Goal: Task Accomplishment & Management: Manage account settings

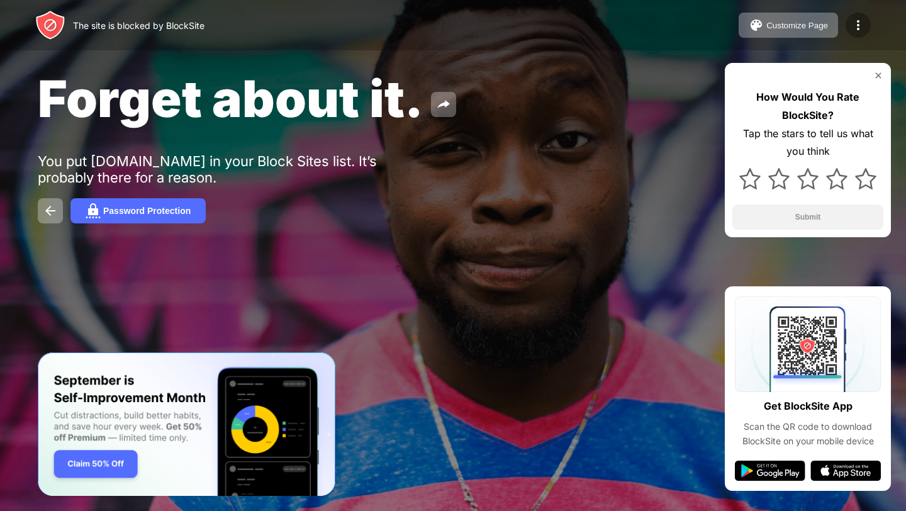
click at [859, 29] on img at bounding box center [858, 25] width 15 height 15
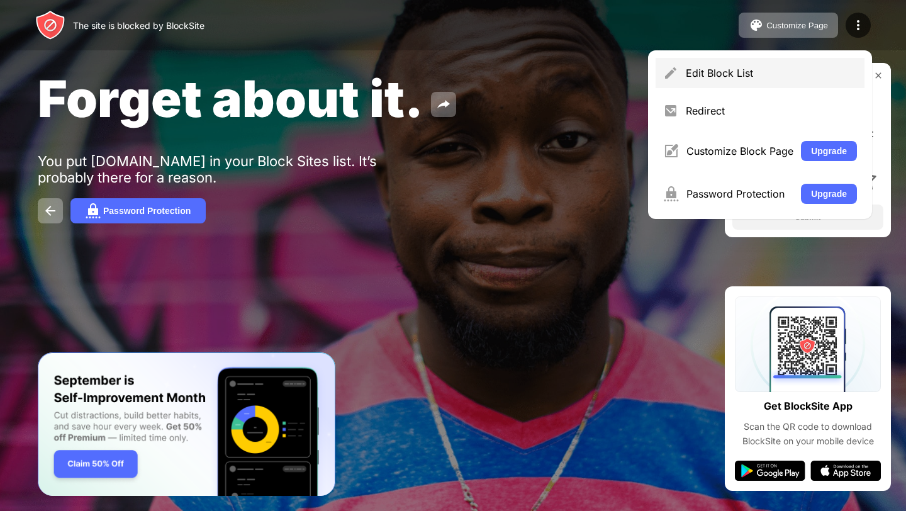
click at [744, 64] on div "Edit Block List" at bounding box center [760, 73] width 209 height 30
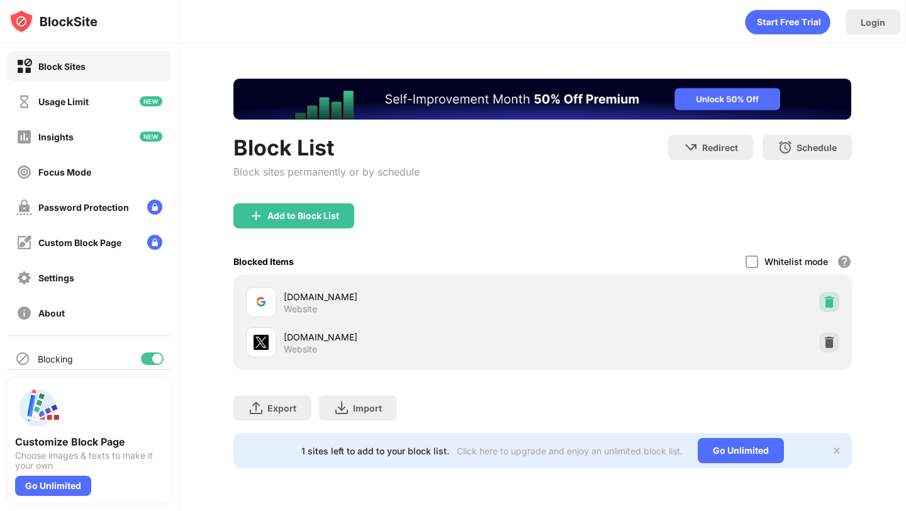
click at [825, 300] on img at bounding box center [829, 302] width 13 height 13
